Goal: Task Accomplishment & Management: Use online tool/utility

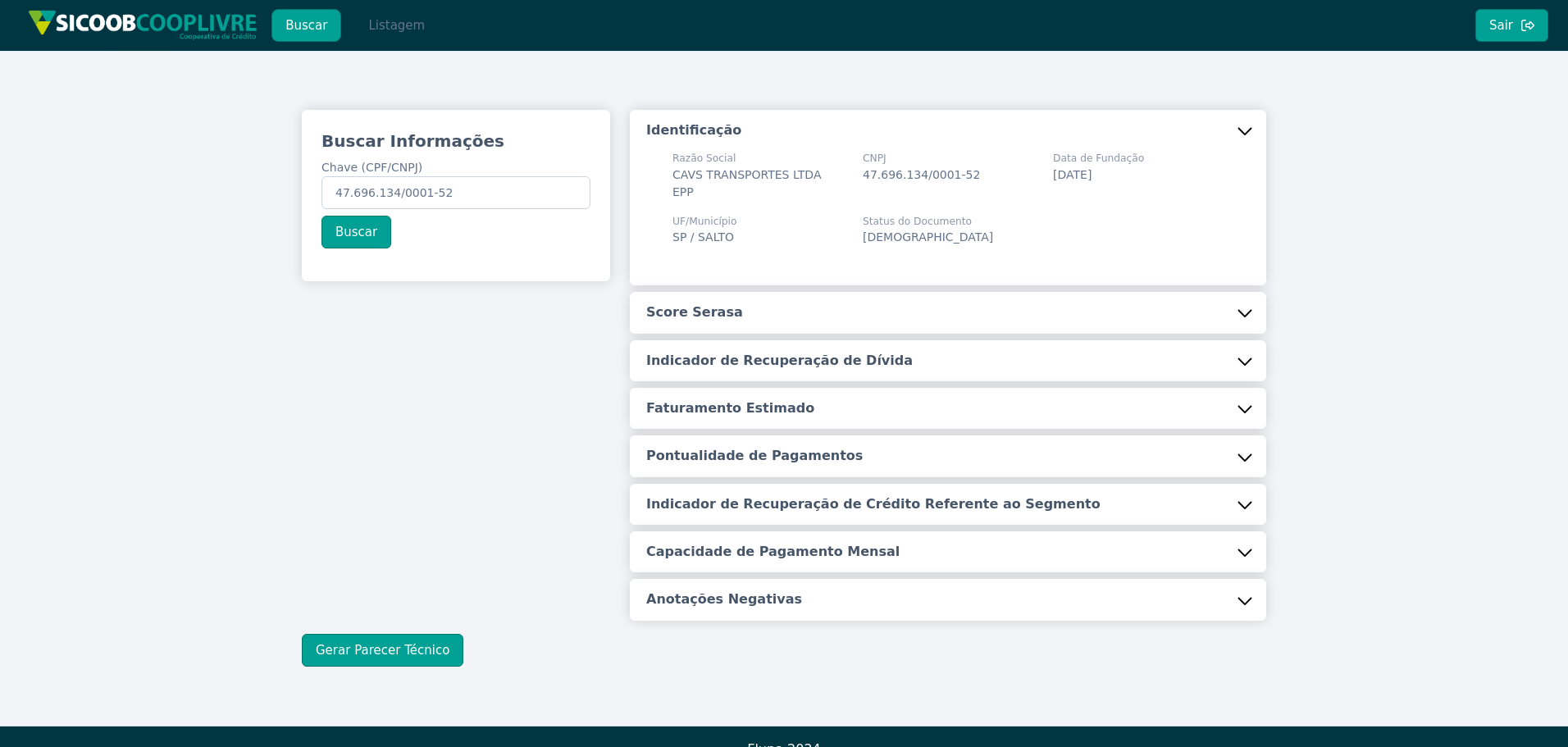
click at [385, 32] on button "Listagem" at bounding box center [396, 26] width 84 height 32
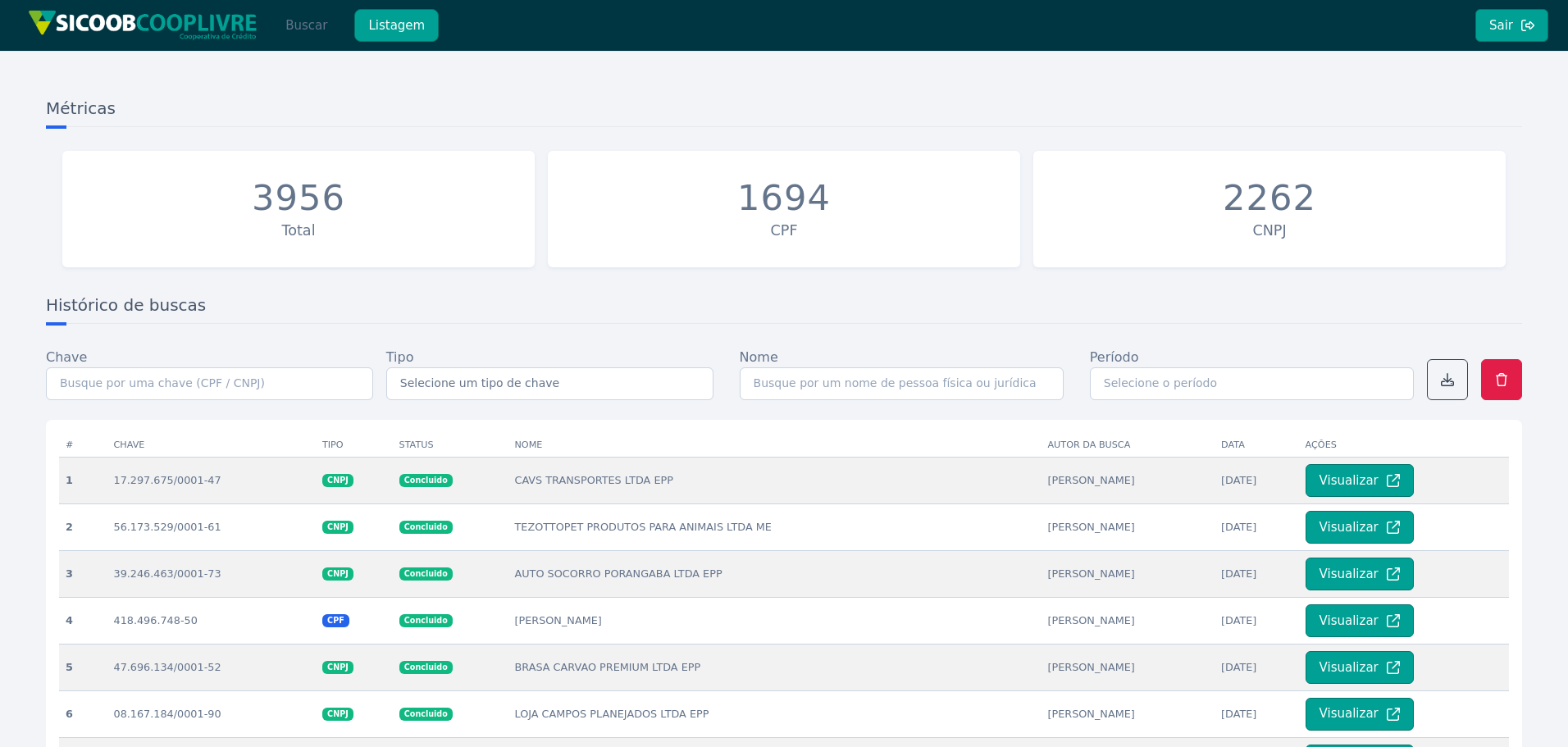
click at [293, 27] on button "Buscar" at bounding box center [306, 26] width 70 height 32
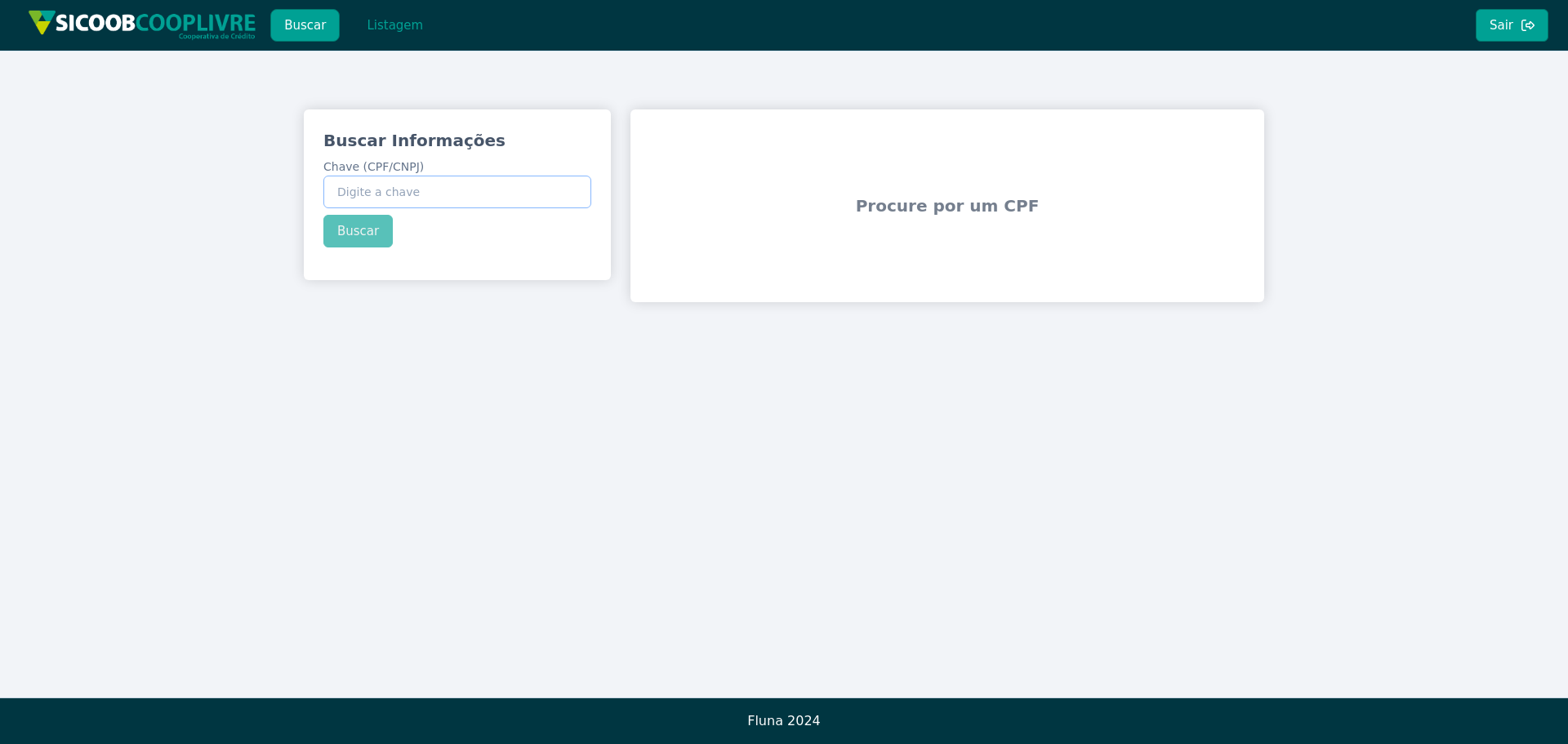
click at [420, 194] on input "Chave (CPF/CNPJ)" at bounding box center [457, 192] width 268 height 32
paste input "50.627.651/0001-84"
type input "50.627.651/0001-84"
click at [353, 235] on div "Buscar Informações Chave (CPF/CNPJ) 50.627.651/0001-84 Buscar" at bounding box center [458, 189] width 307 height 158
click at [356, 234] on button "Buscar" at bounding box center [358, 231] width 70 height 32
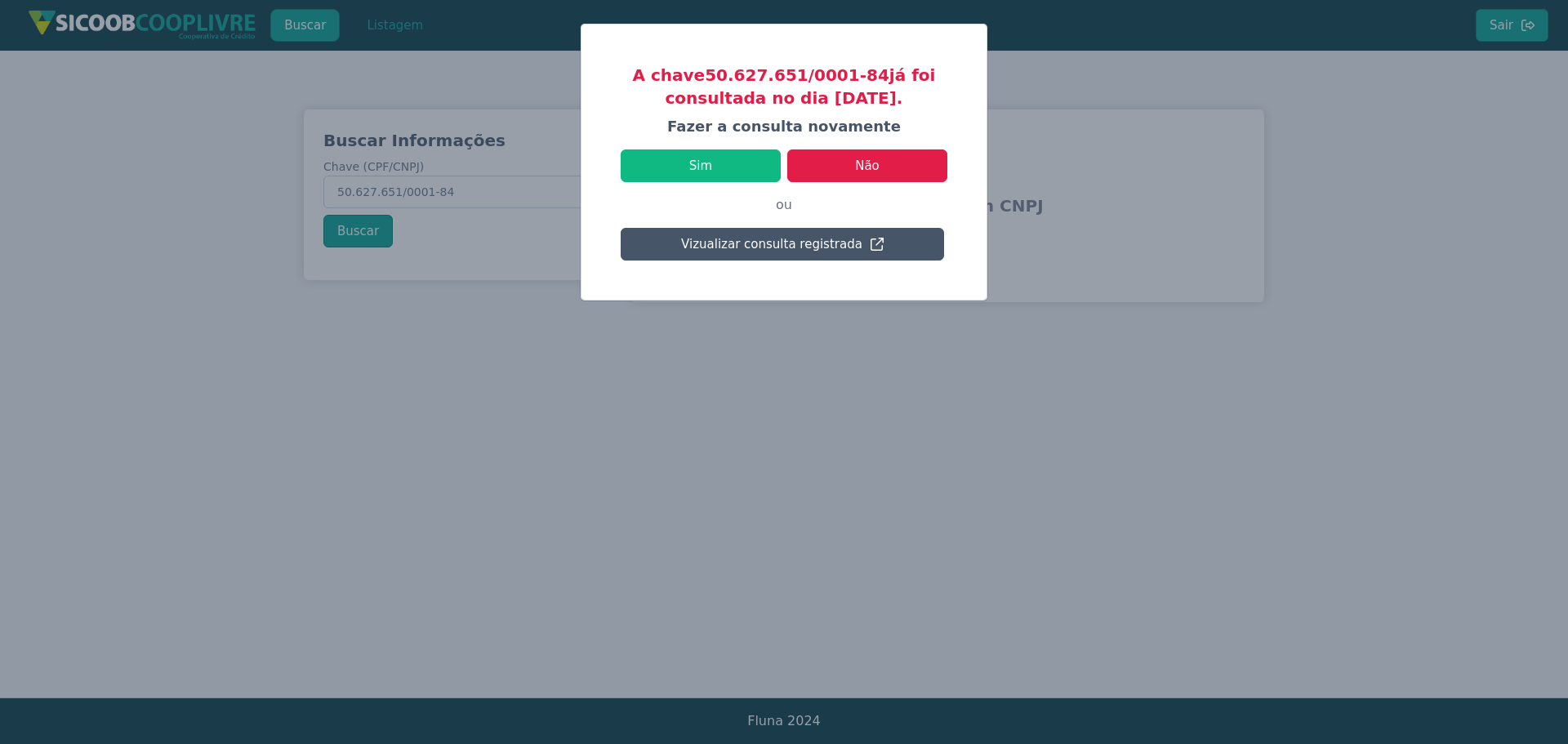
drag, startPoint x: 753, startPoint y: 256, endPoint x: 725, endPoint y: 263, distance: 28.9
click at [753, 256] on button "Vizualizar consulta registrada" at bounding box center [782, 244] width 324 height 32
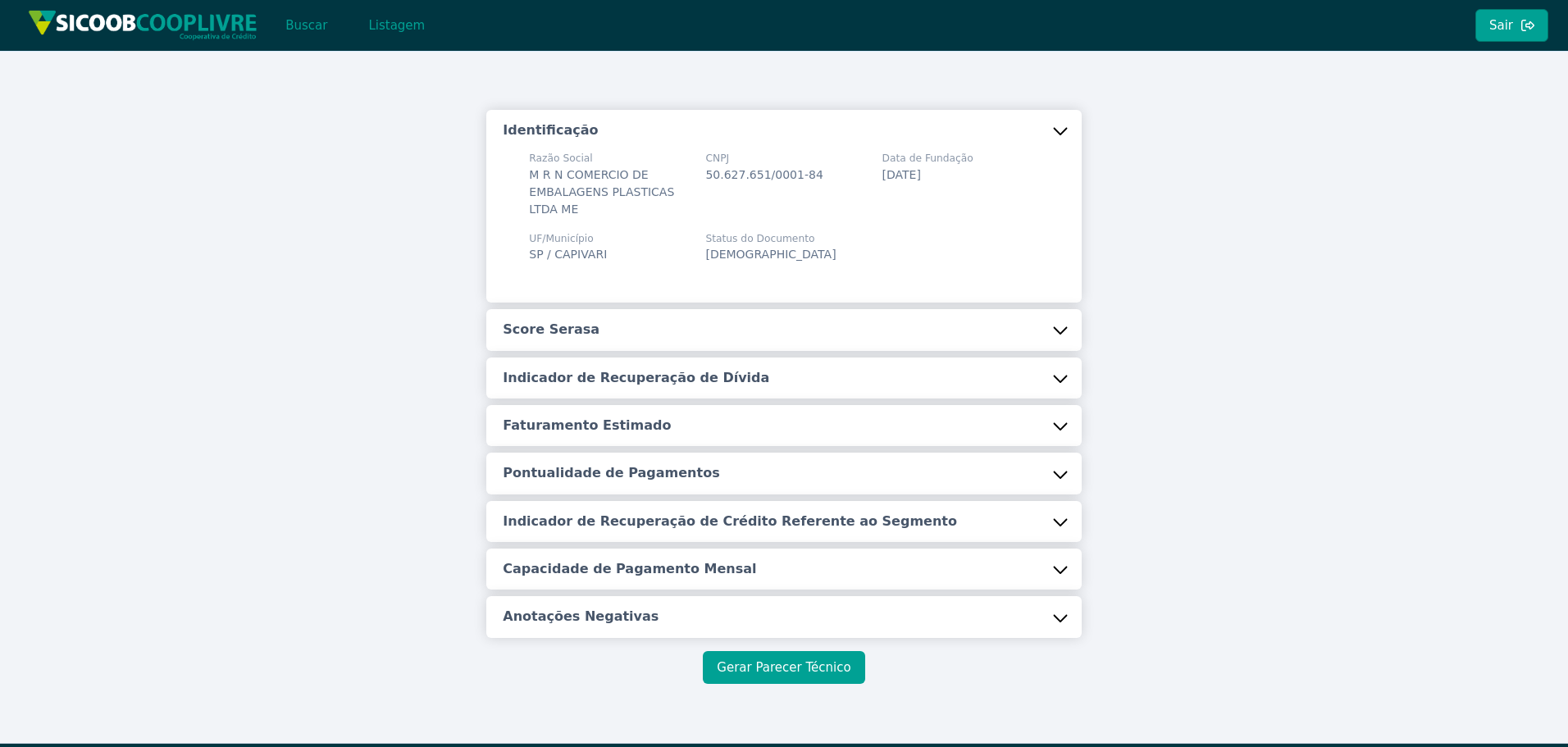
click at [757, 662] on button "Gerar Parecer Técnico" at bounding box center [783, 668] width 161 height 32
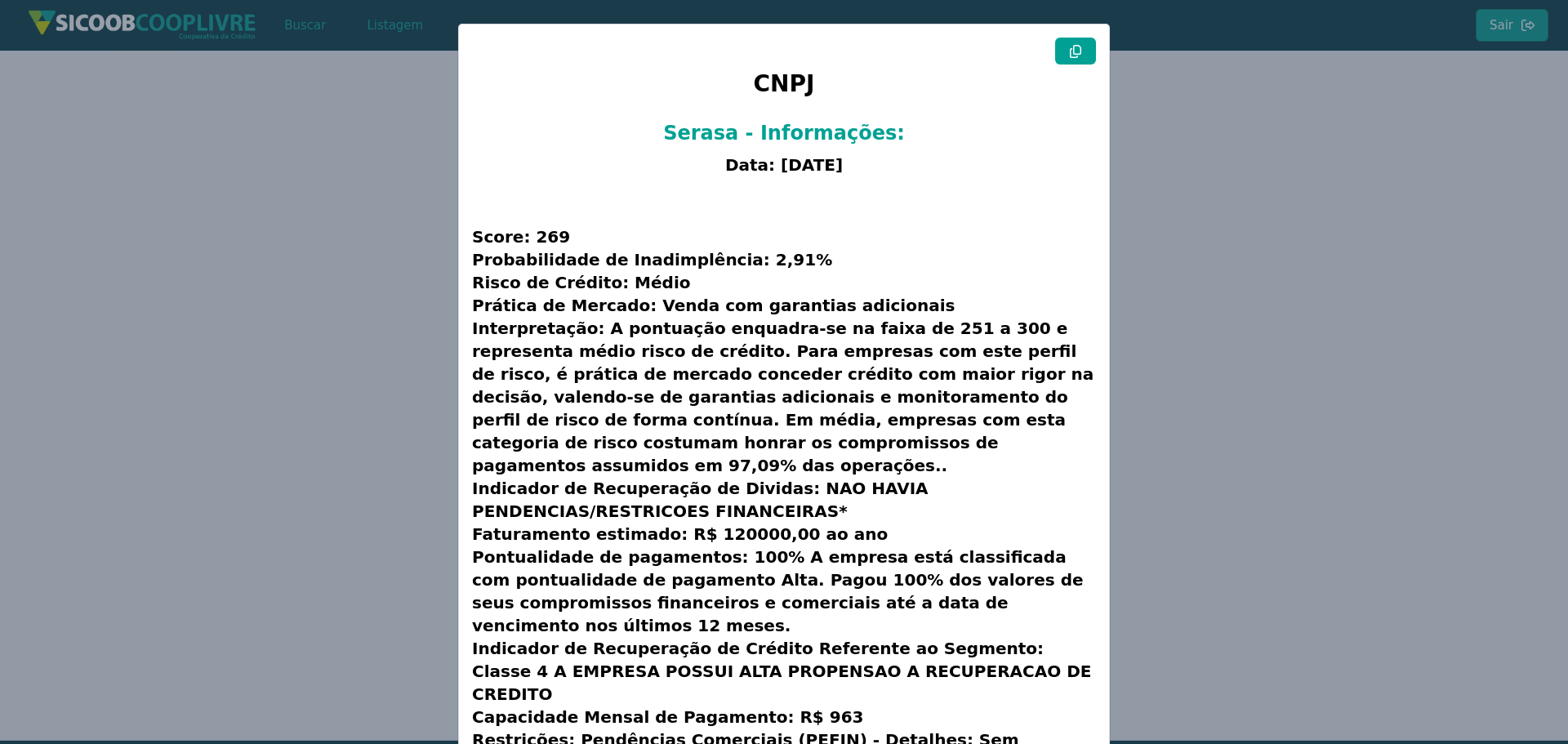
click at [1073, 59] on button at bounding box center [1076, 51] width 41 height 27
drag, startPoint x: 1375, startPoint y: 240, endPoint x: 1315, endPoint y: 256, distance: 62.1
click at [1375, 240] on modal-container "CNPJ Serasa - Informações: Data: [DATE] Score: 269 Probabilidade de Inadimplênc…" at bounding box center [784, 372] width 1568 height 744
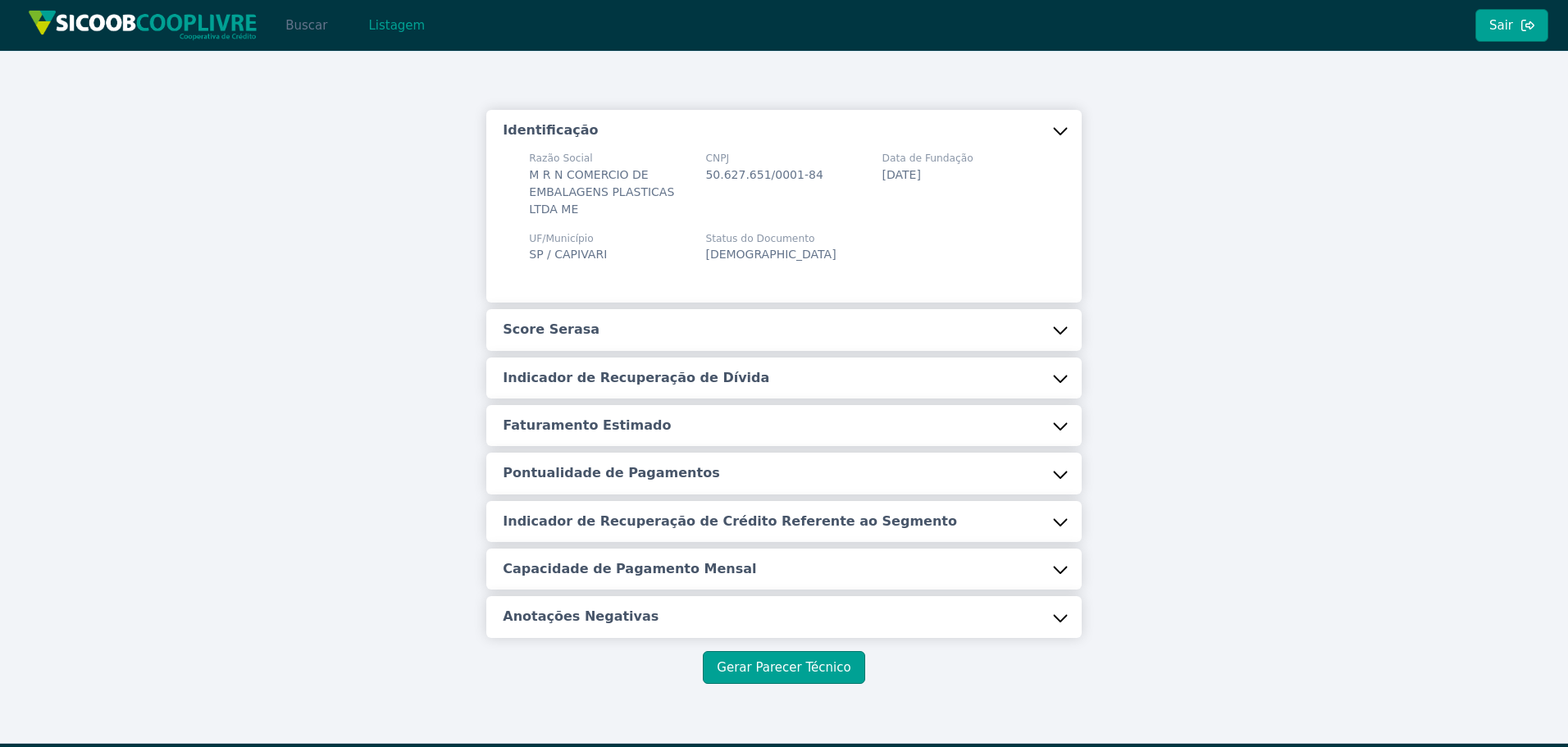
click at [304, 26] on button "Buscar" at bounding box center [306, 26] width 70 height 32
